Goal: Transaction & Acquisition: Obtain resource

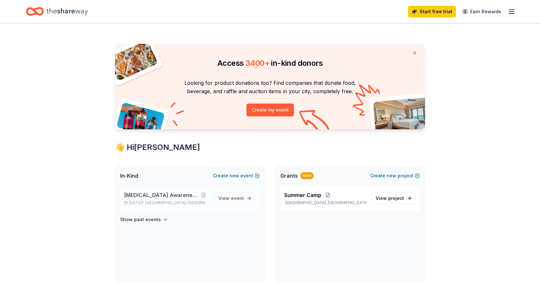
click at [169, 198] on span "[MEDICAL_DATA] Awareness Night" at bounding box center [161, 196] width 74 height 8
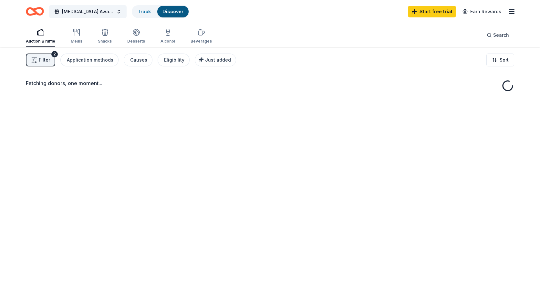
click at [233, 199] on div "Fetching donors, one moment..." at bounding box center [270, 190] width 540 height 286
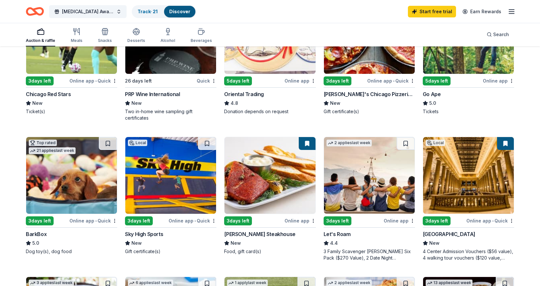
scroll to position [120, 0]
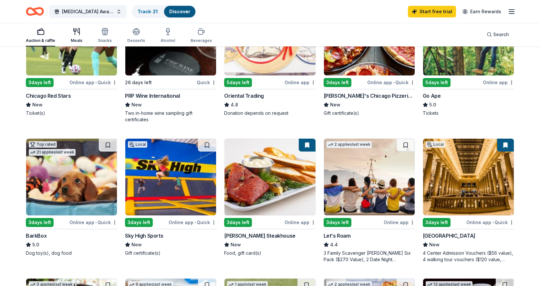
click at [76, 31] on icon "button" at bounding box center [77, 32] width 8 height 8
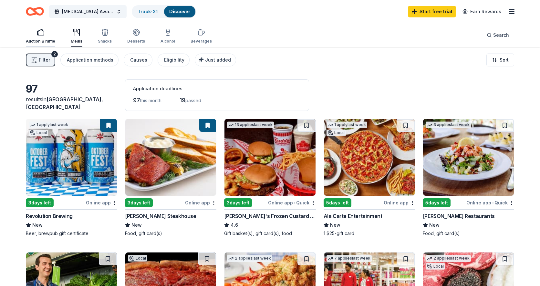
click at [34, 33] on div "button" at bounding box center [40, 32] width 29 height 8
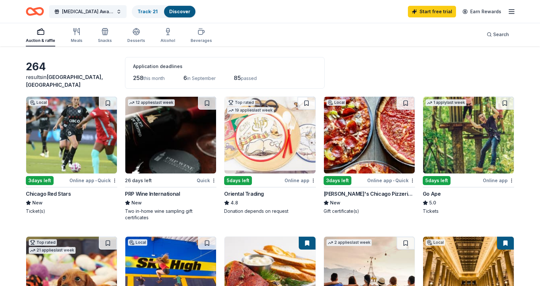
scroll to position [21, 0]
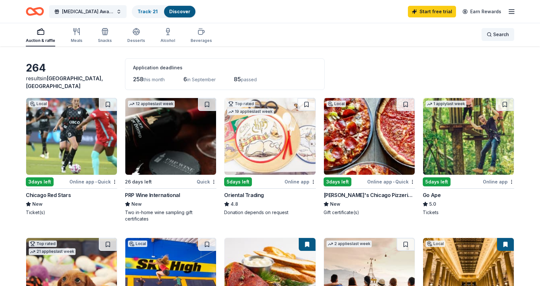
click at [488, 37] on div "Search" at bounding box center [498, 35] width 22 height 8
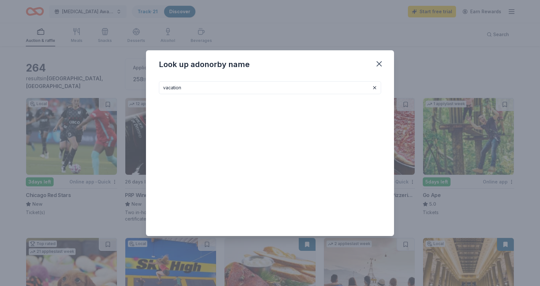
type input "vacation"
click at [375, 88] on button at bounding box center [375, 88] width 8 height 8
click at [381, 63] on icon "button" at bounding box center [379, 63] width 9 height 9
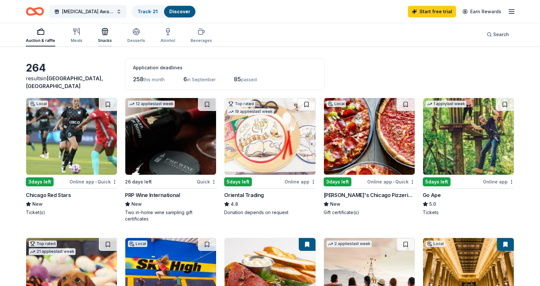
click at [103, 36] on div "Snacks" at bounding box center [105, 36] width 14 height 16
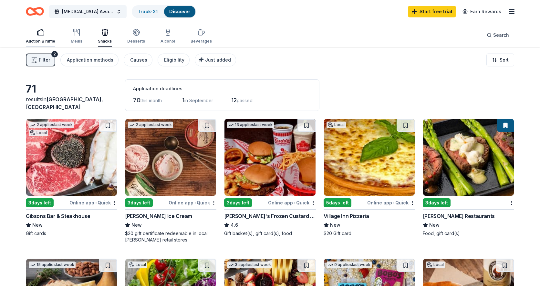
click at [32, 34] on div "button" at bounding box center [40, 32] width 29 height 8
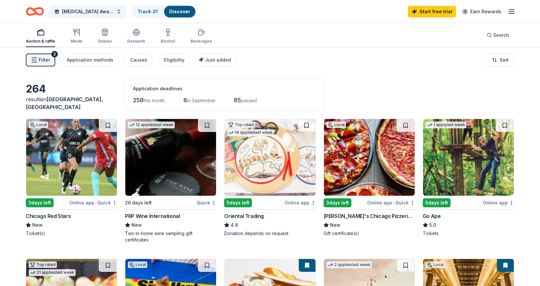
click at [39, 59] on span "Filter" at bounding box center [44, 60] width 11 height 8
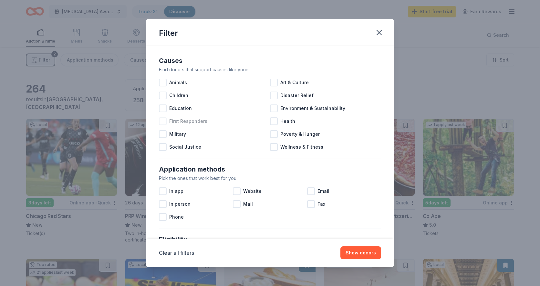
scroll to position [3, 0]
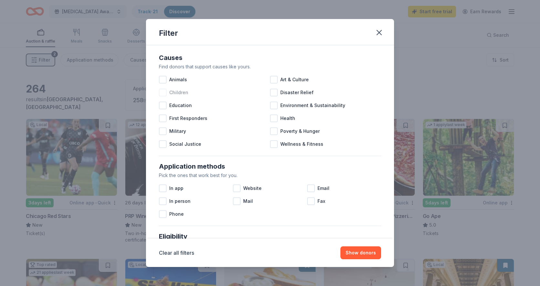
click at [164, 93] on div at bounding box center [163, 93] width 8 height 8
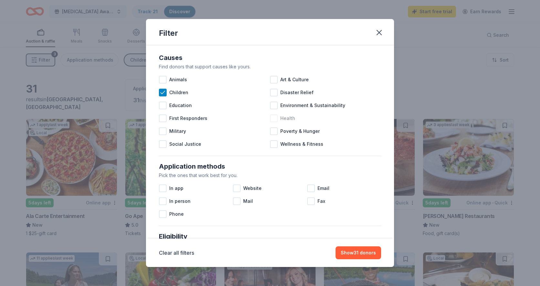
click at [276, 118] on div at bounding box center [274, 119] width 8 height 8
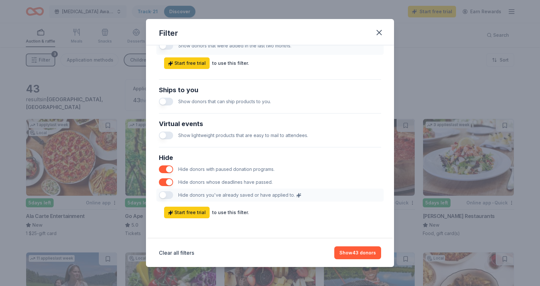
scroll to position [275, 0]
click at [362, 257] on button "Show 43 donors" at bounding box center [357, 253] width 47 height 13
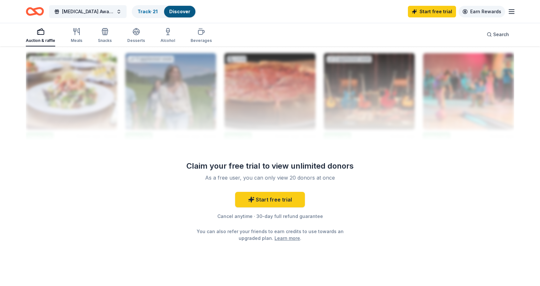
scroll to position [624, 0]
